Goal: Find contact information: Find contact information

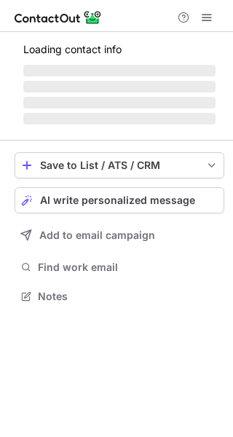
scroll to position [295, 233]
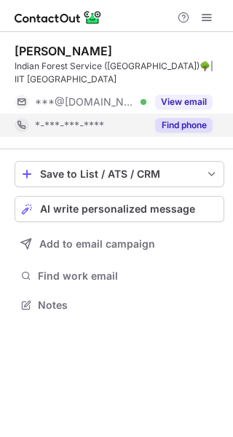
click at [185, 120] on button "Find phone" at bounding box center [184, 125] width 58 height 15
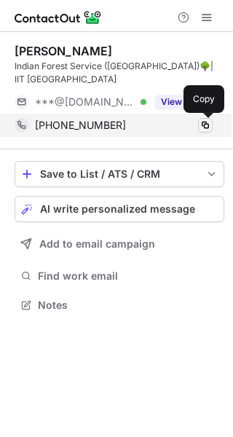
click at [202, 132] on button at bounding box center [205, 125] width 15 height 15
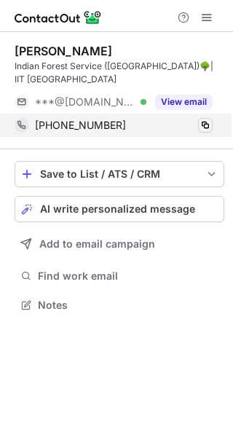
click at [204, 128] on span at bounding box center [206, 125] width 12 height 12
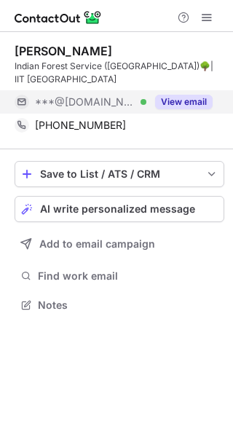
click at [169, 98] on button "View email" at bounding box center [184, 102] width 58 height 15
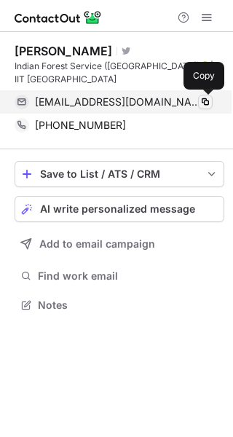
click at [211, 103] on button at bounding box center [205, 102] width 15 height 15
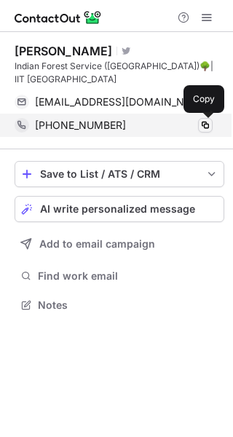
click at [201, 127] on span at bounding box center [206, 125] width 12 height 12
